Goal: Information Seeking & Learning: Learn about a topic

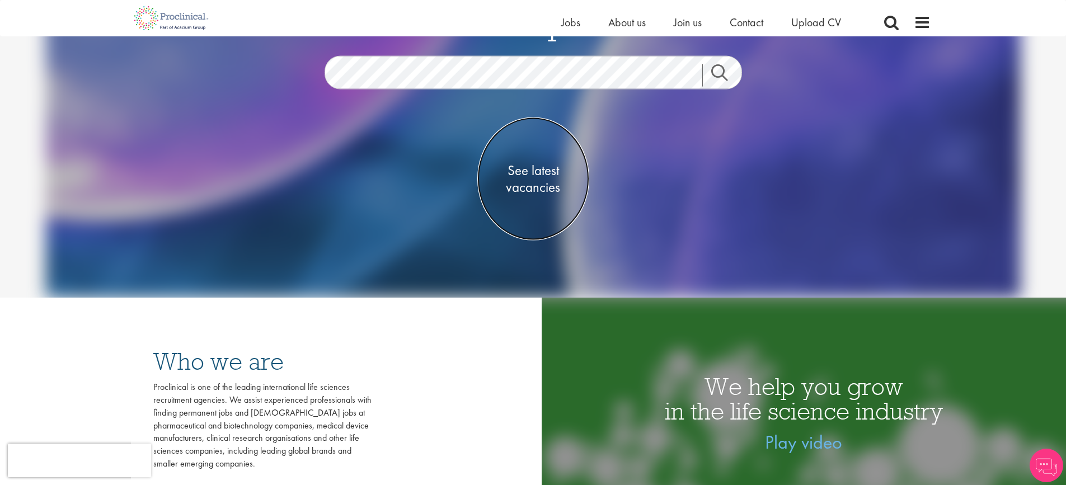
click at [540, 183] on span "See latest vacancies" at bounding box center [533, 179] width 112 height 34
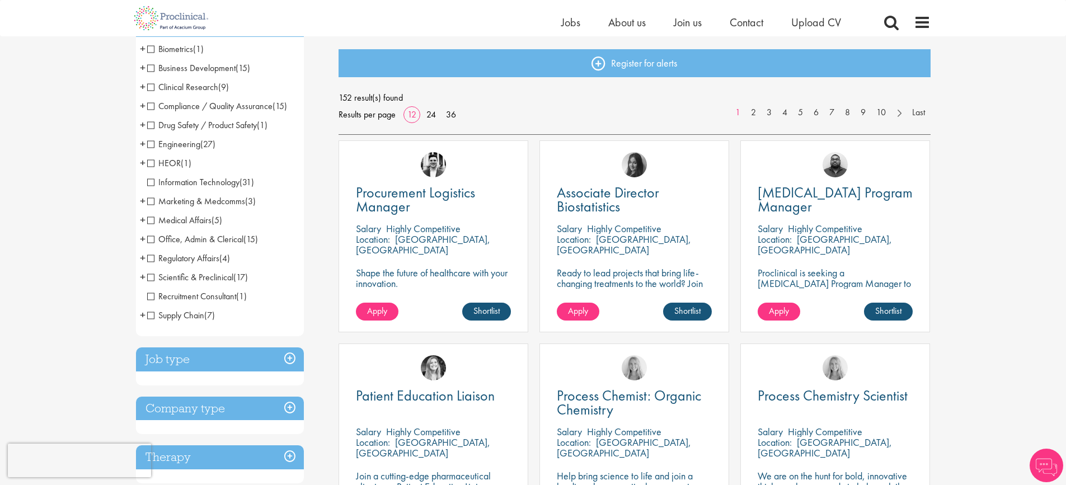
scroll to position [56, 0]
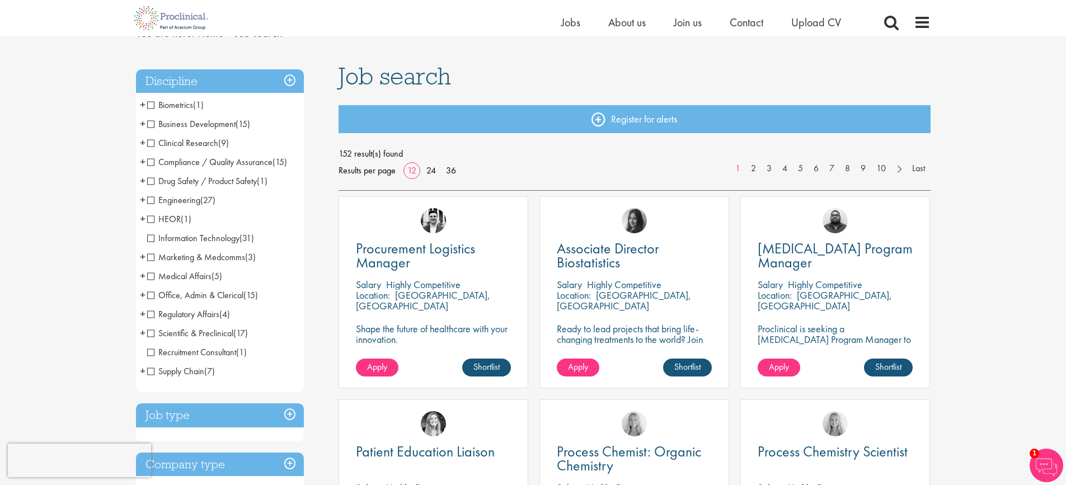
click at [237, 235] on span "Information Technology" at bounding box center [193, 238] width 92 height 12
